Goal: Information Seeking & Learning: Learn about a topic

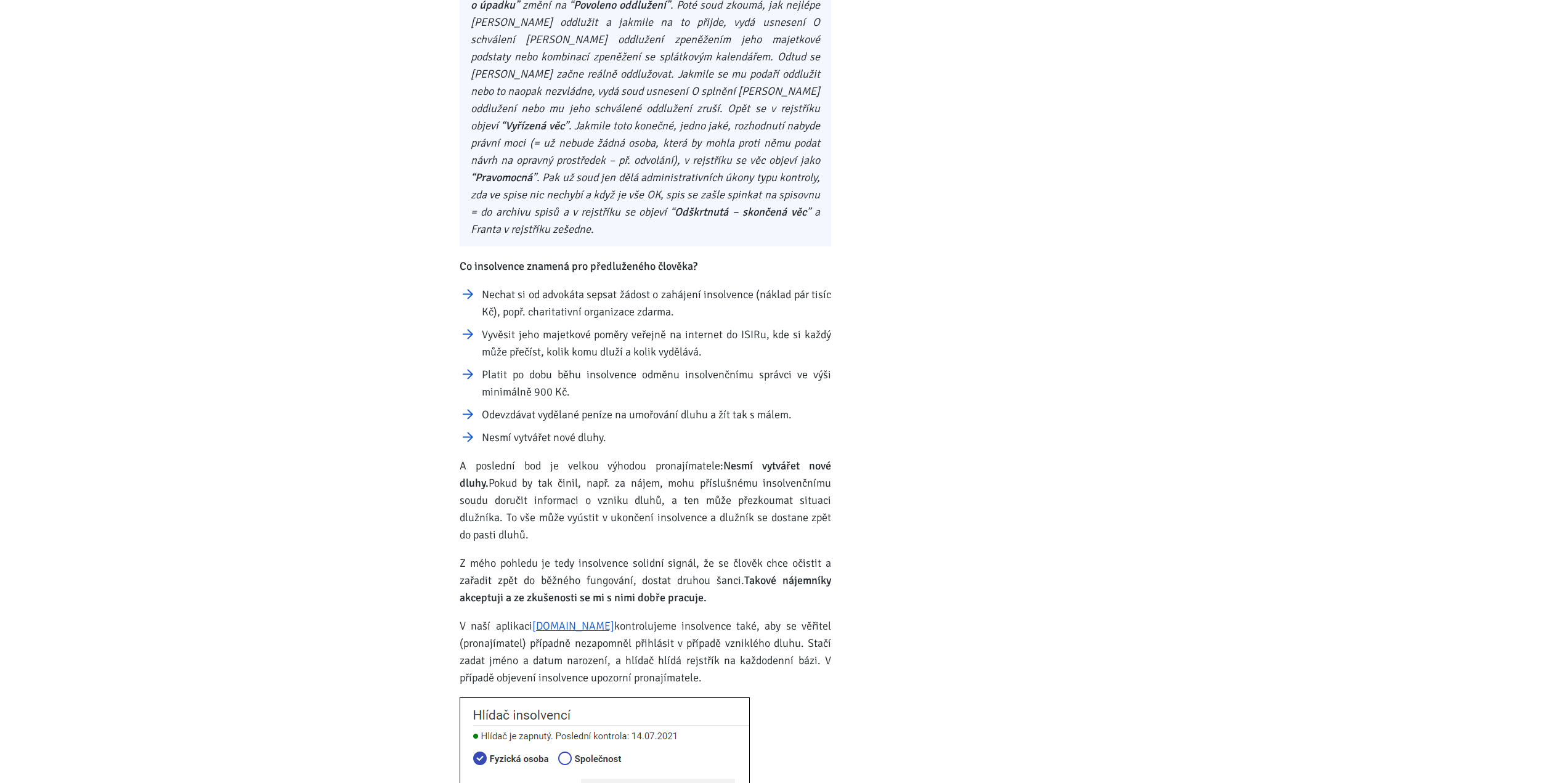
scroll to position [986, 0]
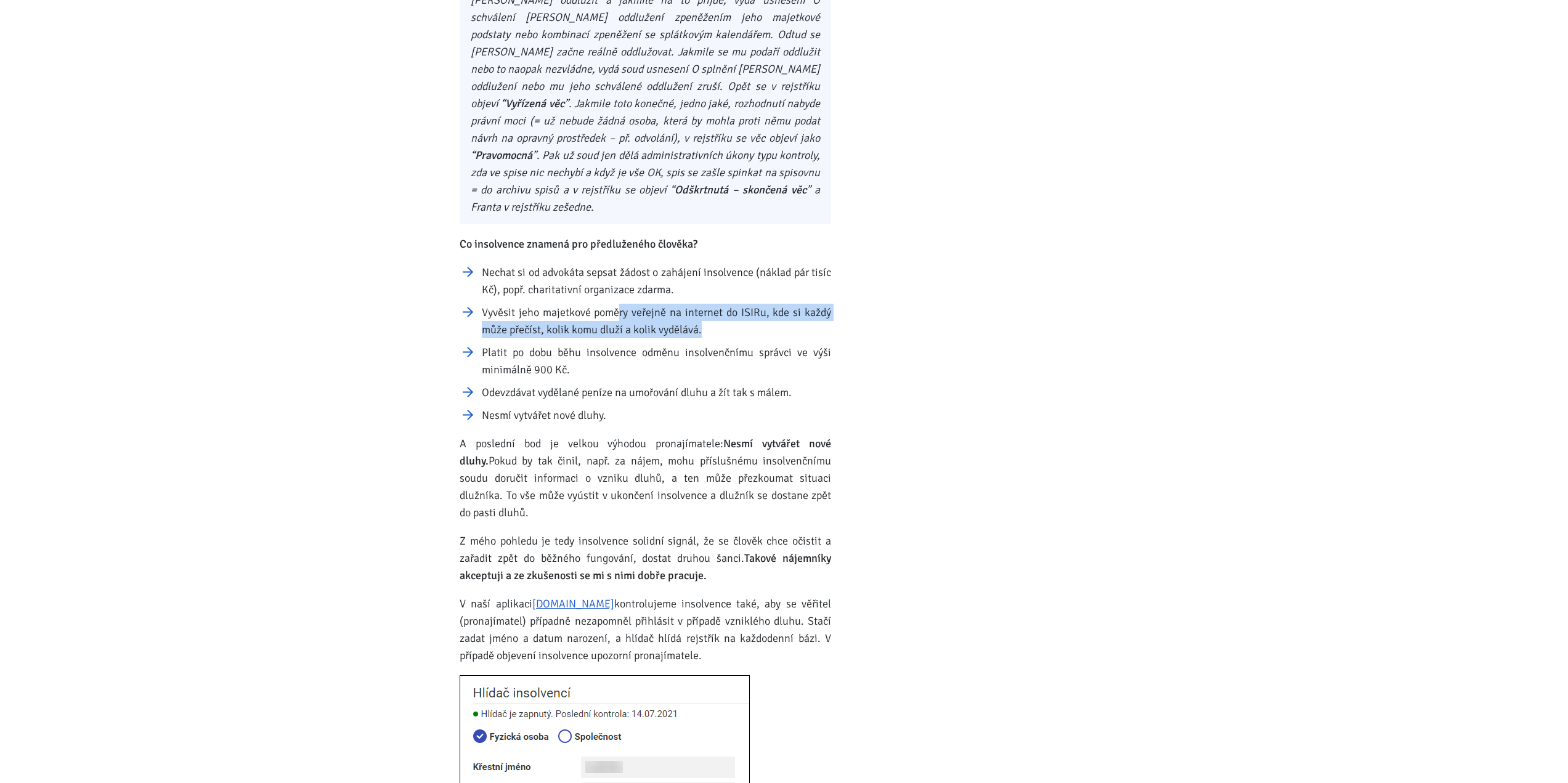
drag, startPoint x: 617, startPoint y: 295, endPoint x: 780, endPoint y: 312, distance: 163.9
click at [780, 312] on li "Vyvěsit jeho majetkové poměry veřejně na internet do ISIRu, kde si každý může p…" at bounding box center [657, 321] width 350 height 35
click at [660, 318] on li "Vyvěsit jeho majetkové poměry veřejně na internet do ISIRu, kde si každý může p…" at bounding box center [657, 321] width 350 height 35
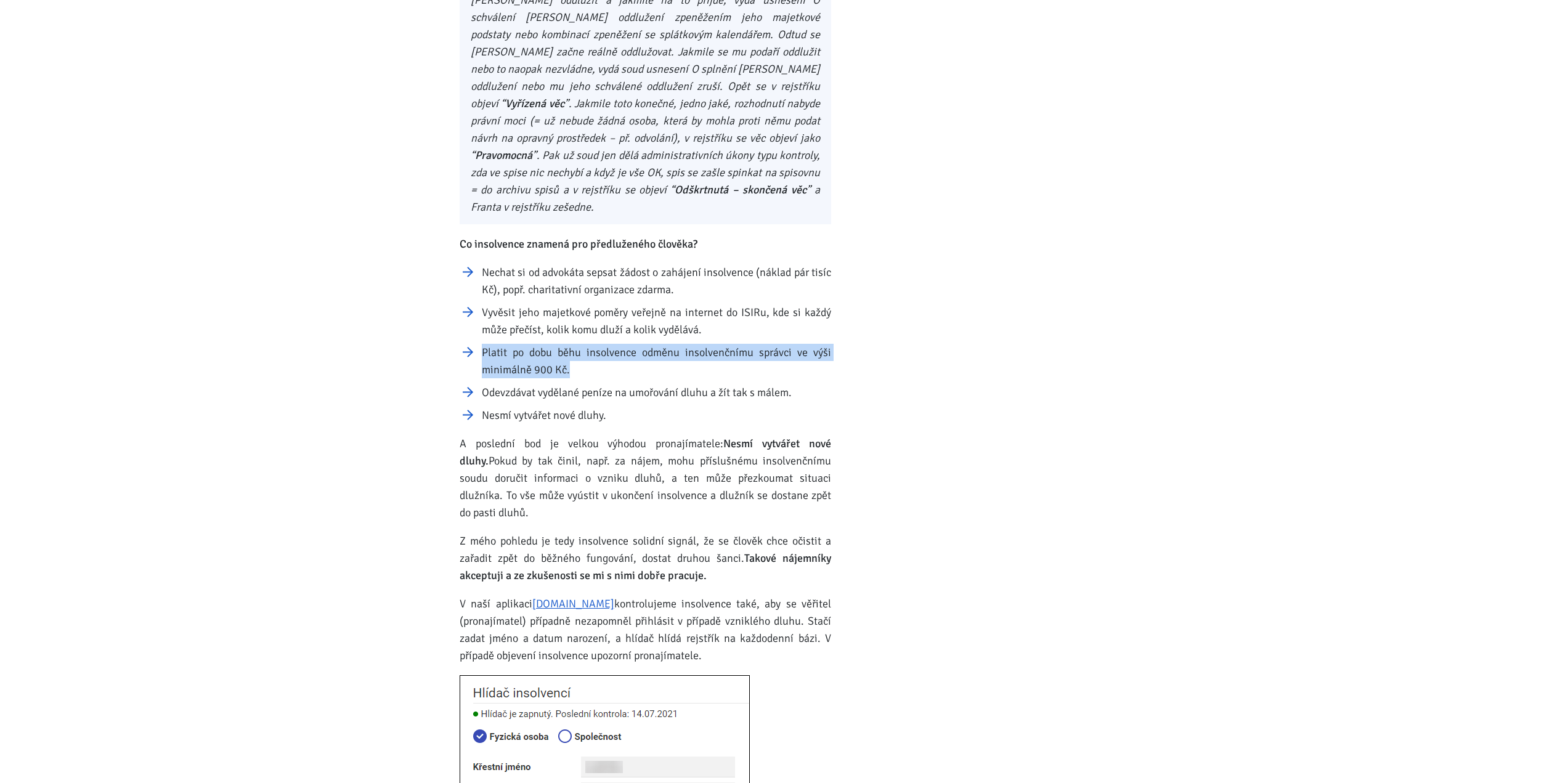
drag, startPoint x: 483, startPoint y: 335, endPoint x: 629, endPoint y: 345, distance: 146.3
click at [629, 345] on li "Platit po dobu běhu insolvence odměnu insolvenčnímu správci ve výši minimálně 9…" at bounding box center [657, 362] width 350 height 35
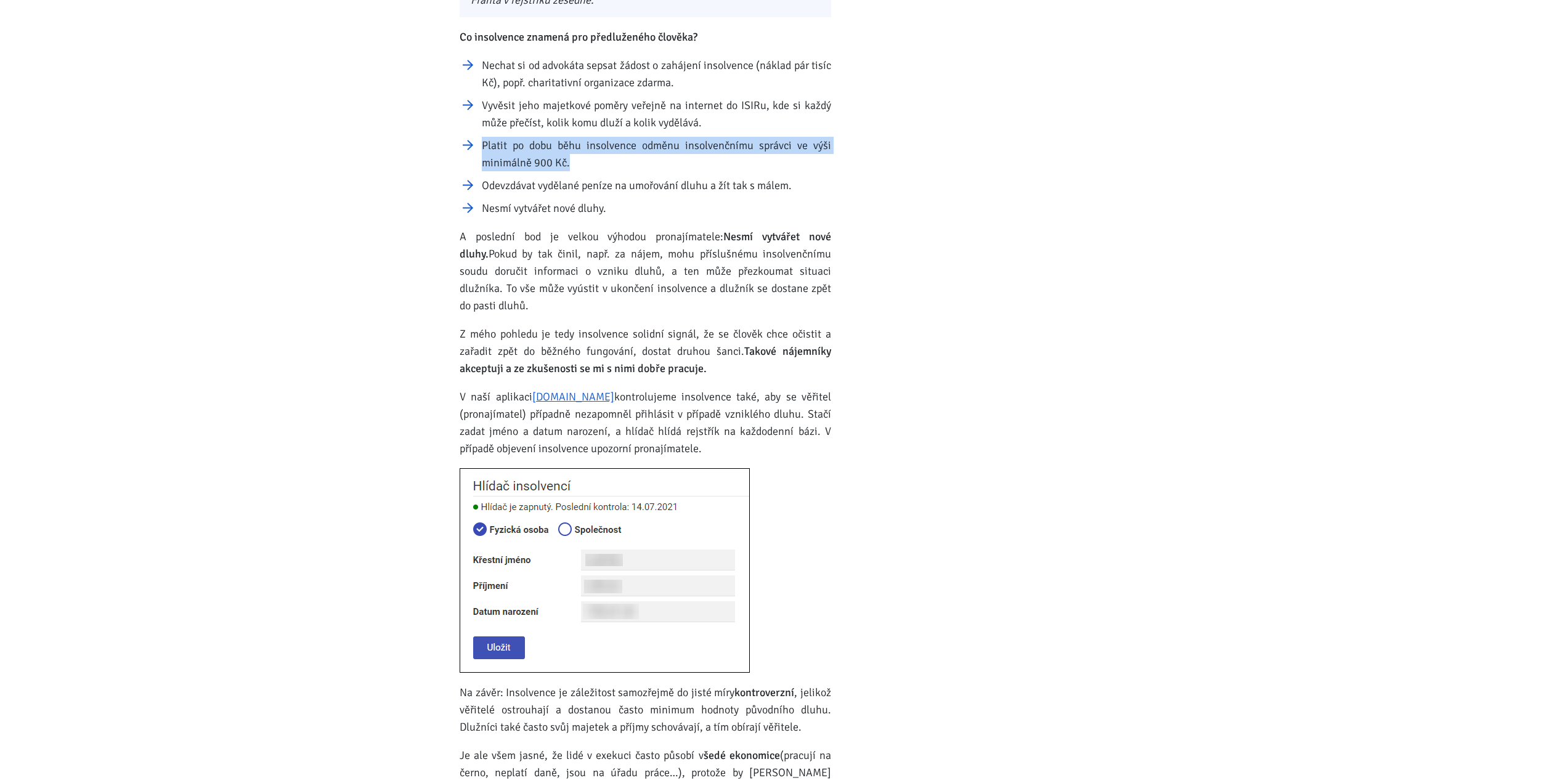
scroll to position [1171, 0]
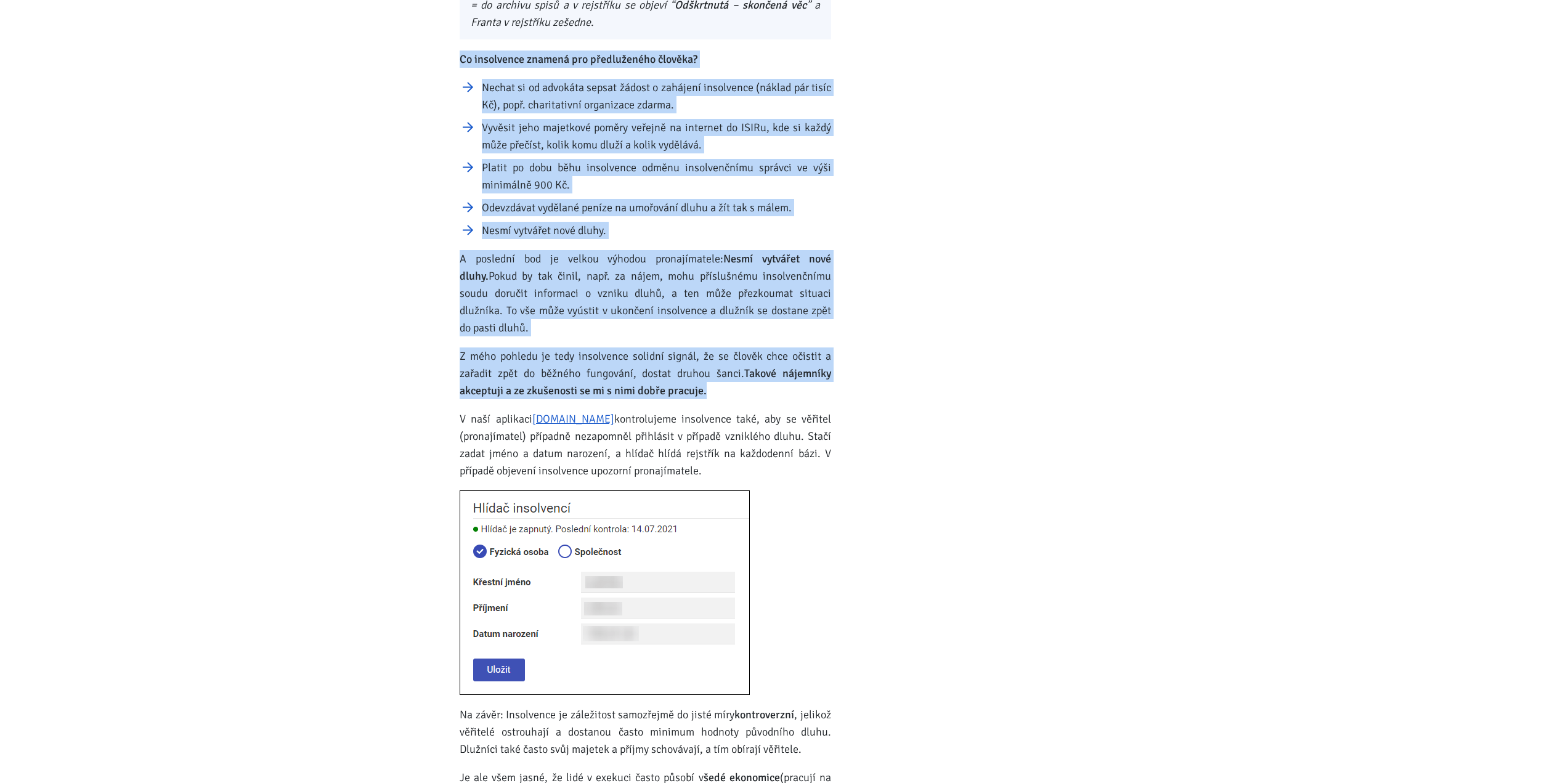
drag, startPoint x: 459, startPoint y: 36, endPoint x: 774, endPoint y: 369, distance: 458.4
copy div "Co insolvence znamená pro předluženého člověka? Nechat si od advokáta sepsat žá…"
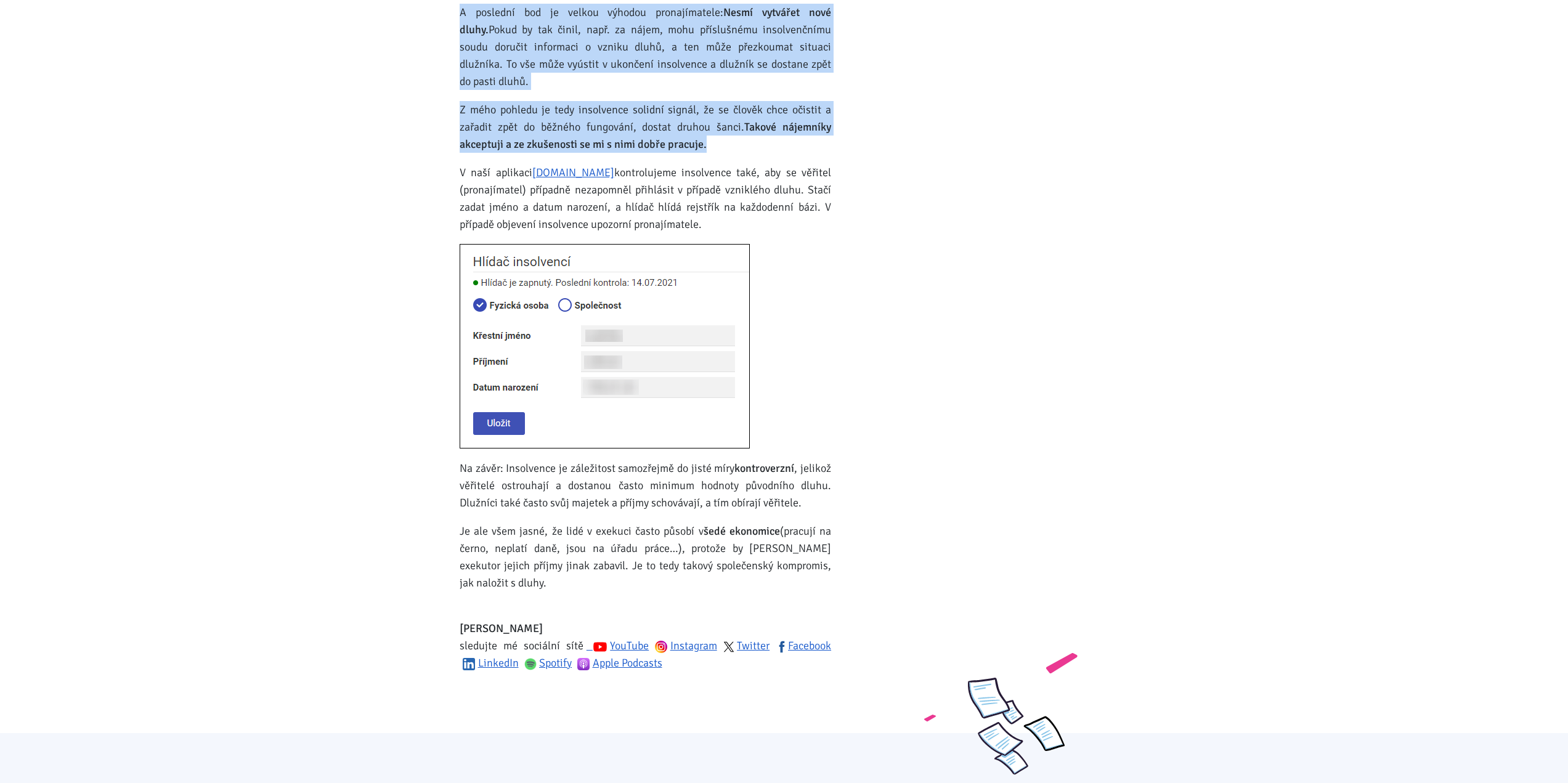
scroll to position [1356, 0]
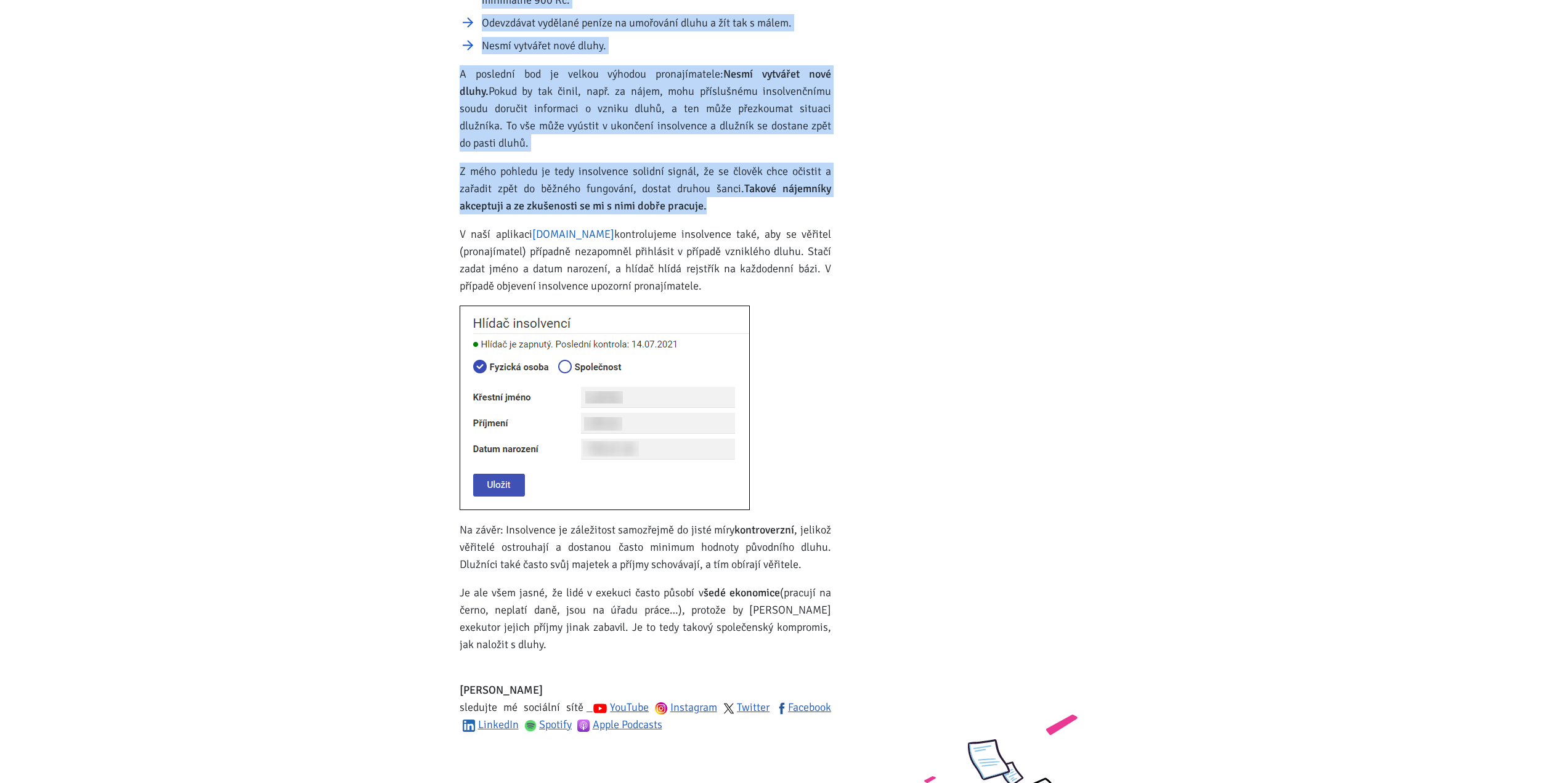
click at [580, 228] on link "Zvládneme.cz" at bounding box center [573, 234] width 82 height 13
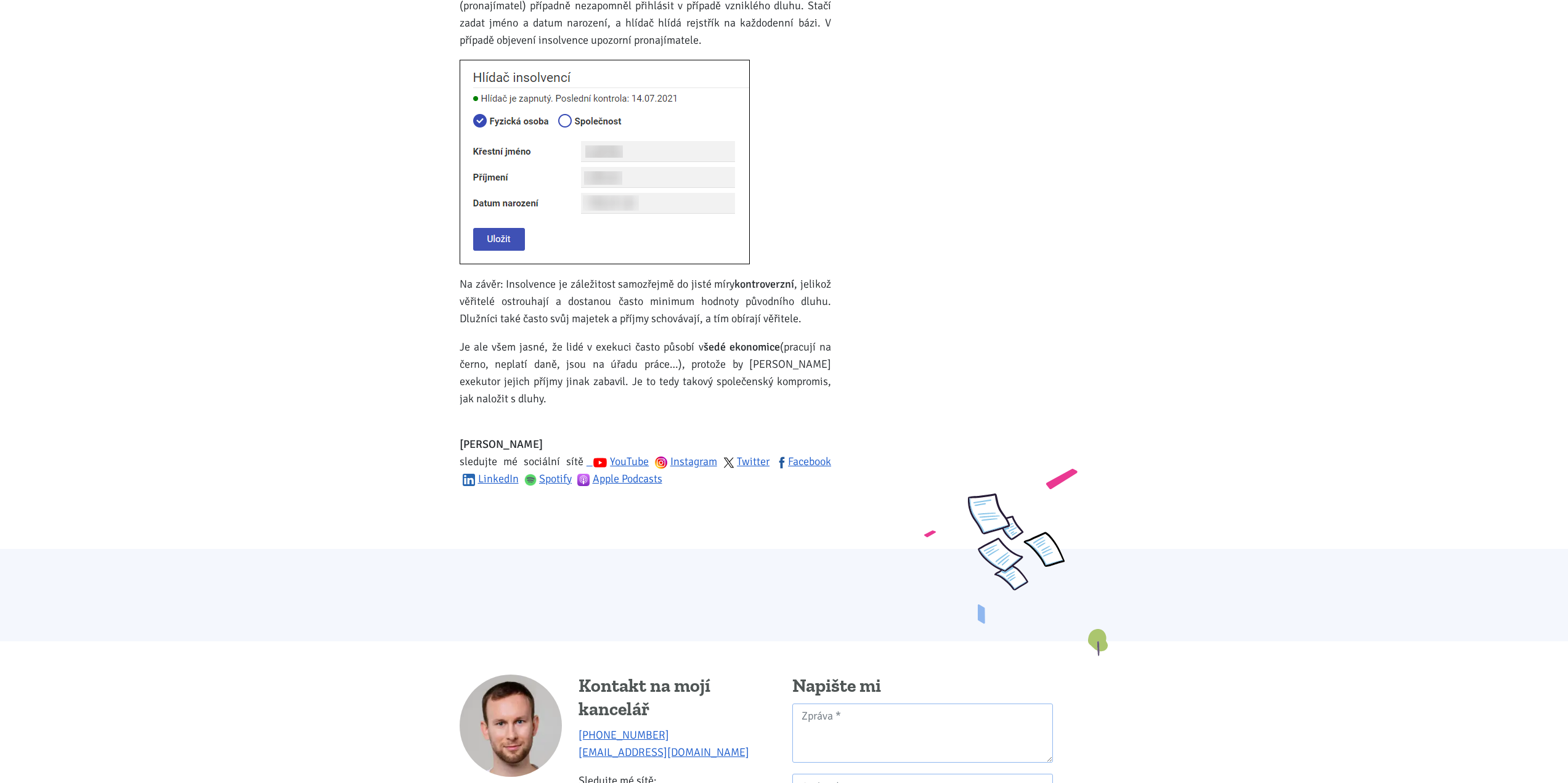
scroll to position [1602, 0]
